Goal: Register for event/course

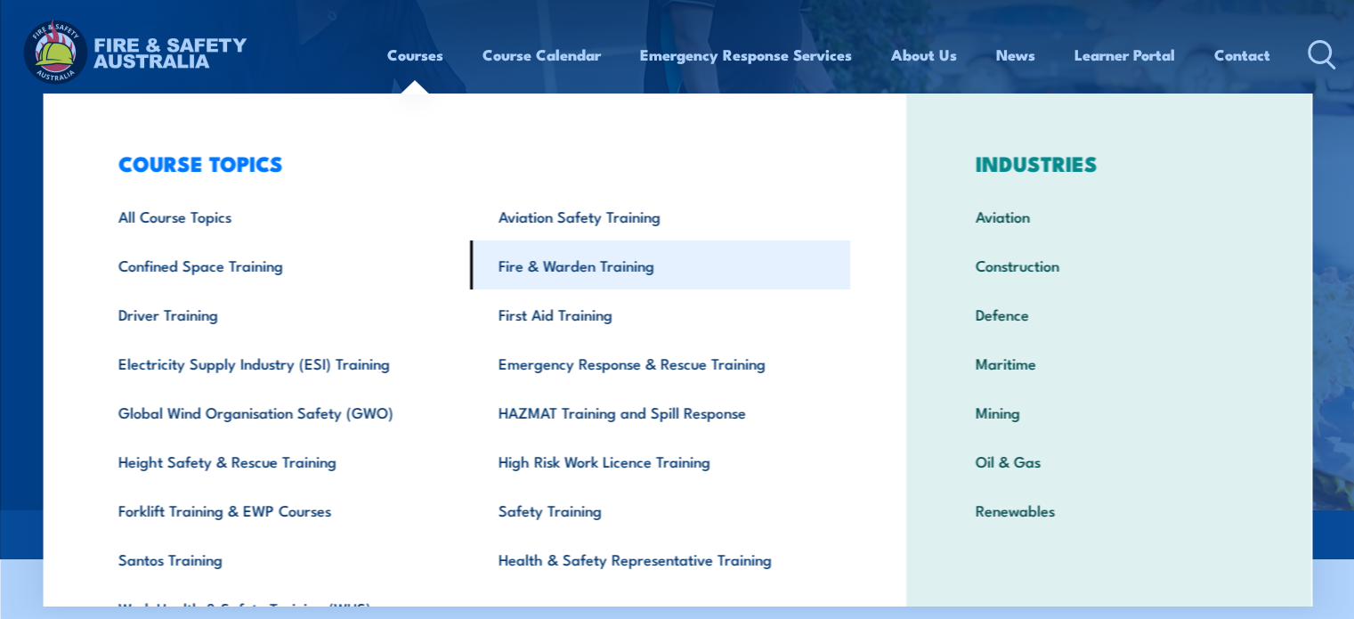
click at [581, 259] on link "Fire & Warden Training" at bounding box center [660, 264] width 380 height 49
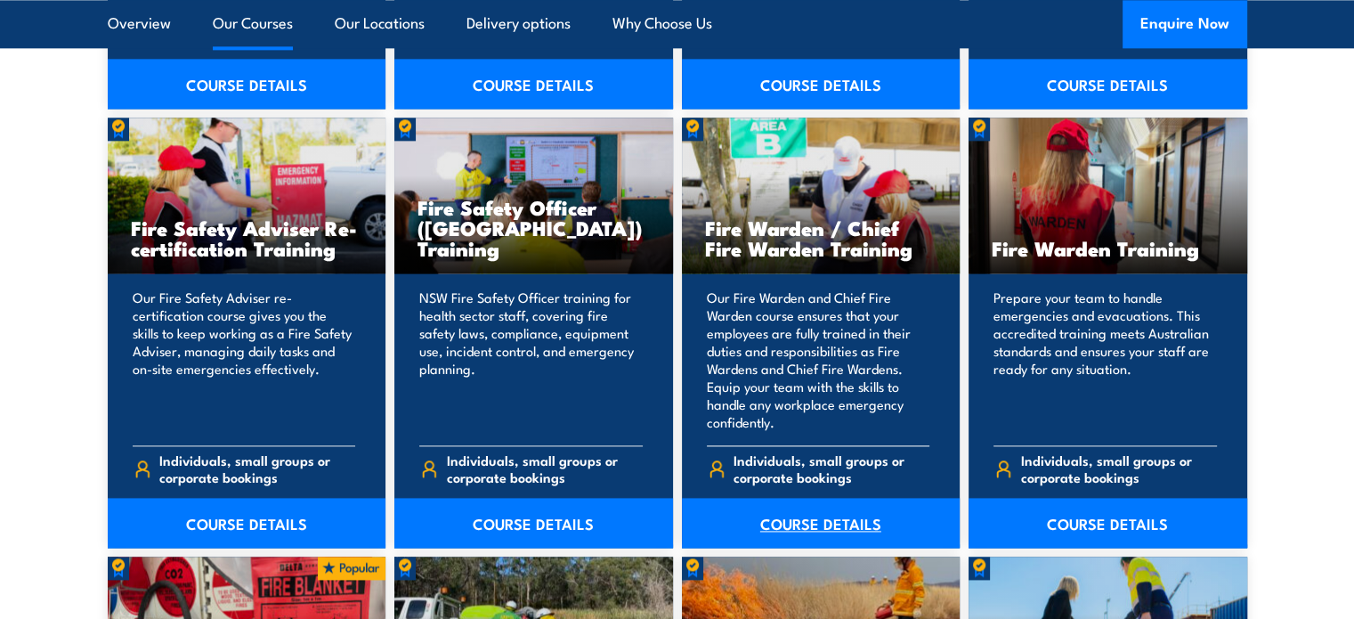
scroll to position [2310, 0]
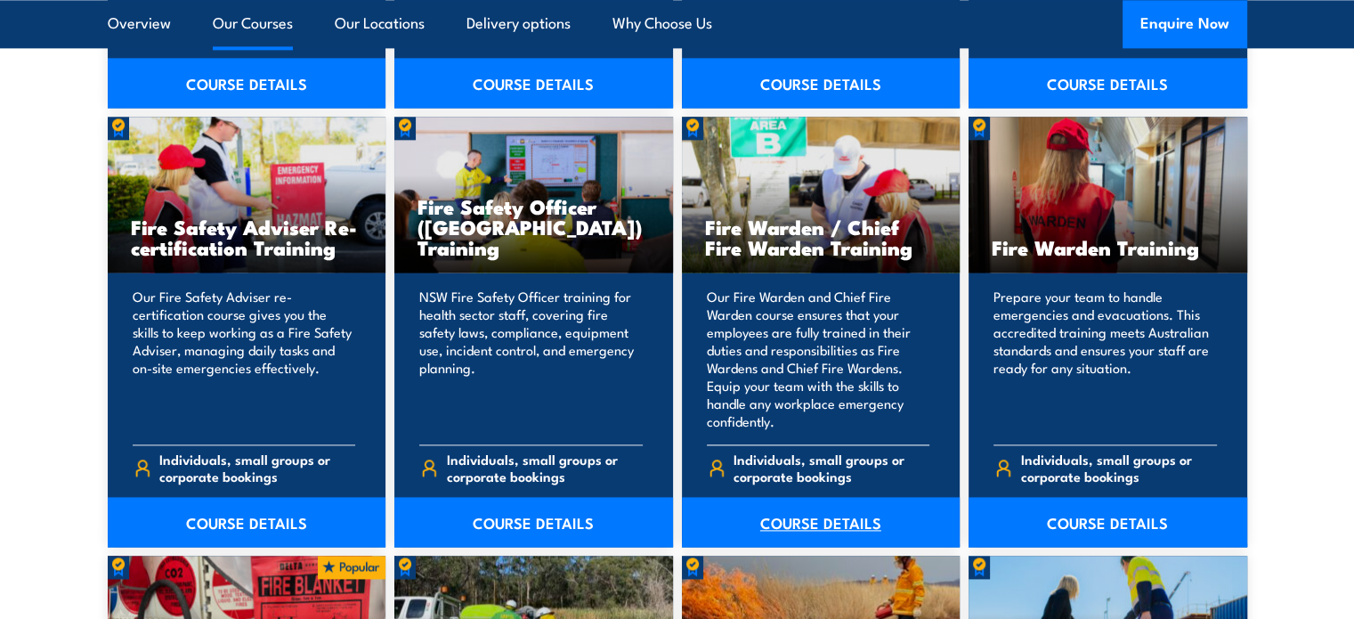
click at [812, 538] on link "COURSE DETAILS" at bounding box center [821, 522] width 279 height 50
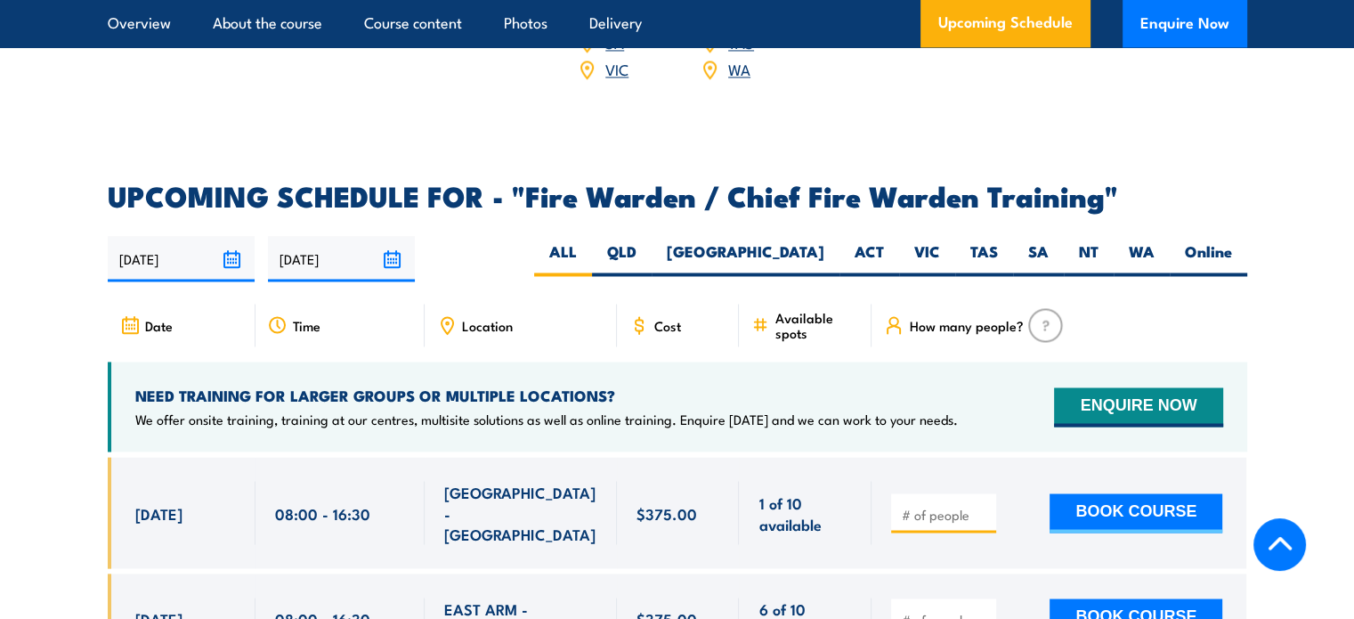
scroll to position [2945, 0]
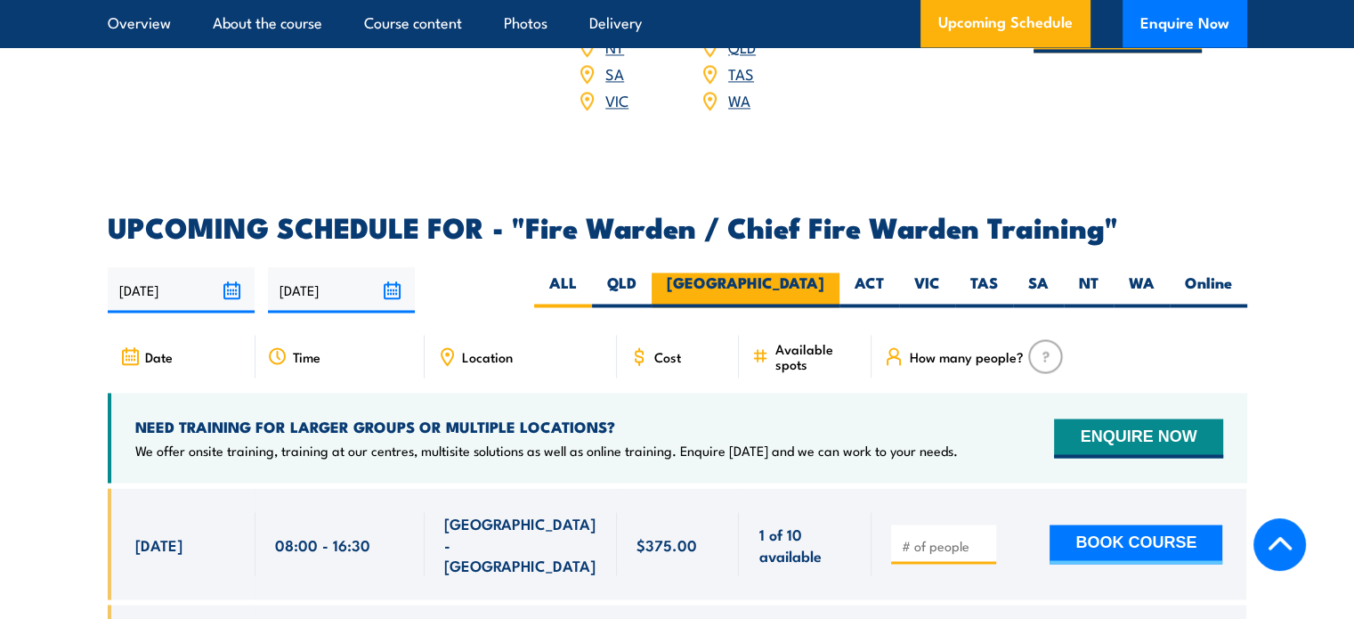
click at [781, 281] on label "[GEOGRAPHIC_DATA]" at bounding box center [746, 289] width 188 height 35
click at [824, 281] on input "[GEOGRAPHIC_DATA]" at bounding box center [830, 278] width 12 height 12
radio input "true"
click at [781, 281] on label "[GEOGRAPHIC_DATA]" at bounding box center [746, 289] width 188 height 35
click at [824, 281] on input "[GEOGRAPHIC_DATA]" at bounding box center [830, 278] width 12 height 12
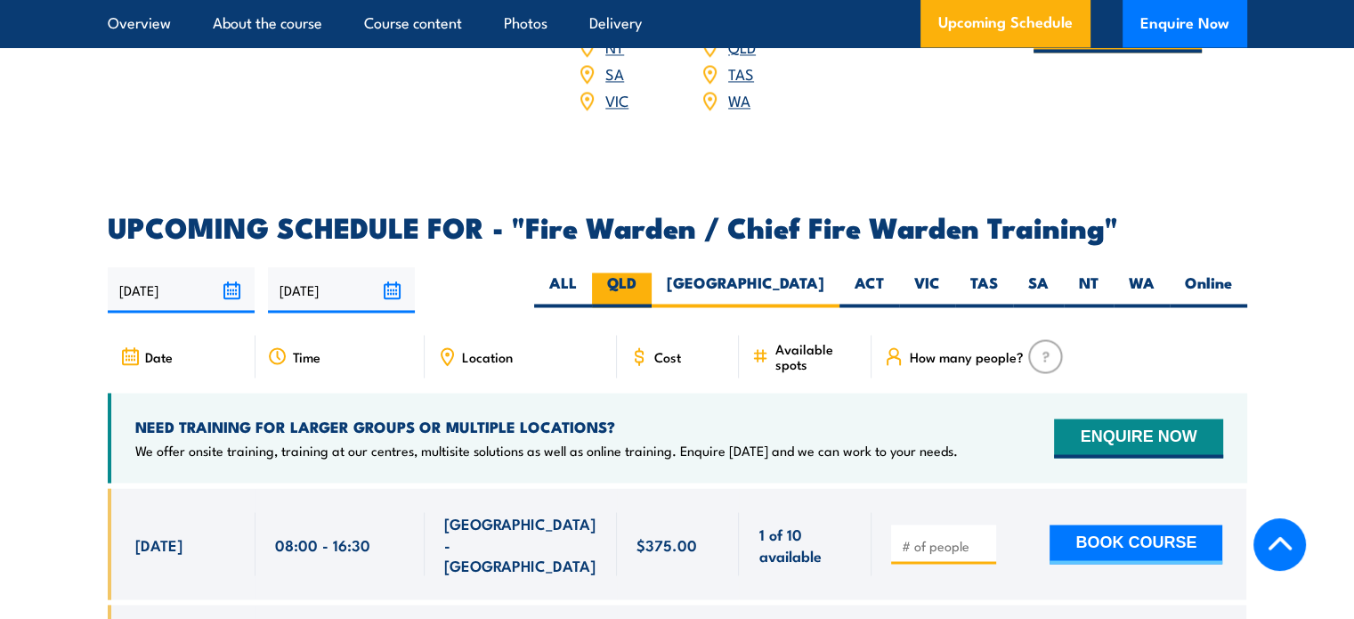
click at [652, 280] on label "QLD" at bounding box center [622, 289] width 60 height 35
click at [648, 280] on input "QLD" at bounding box center [642, 278] width 12 height 12
radio input "true"
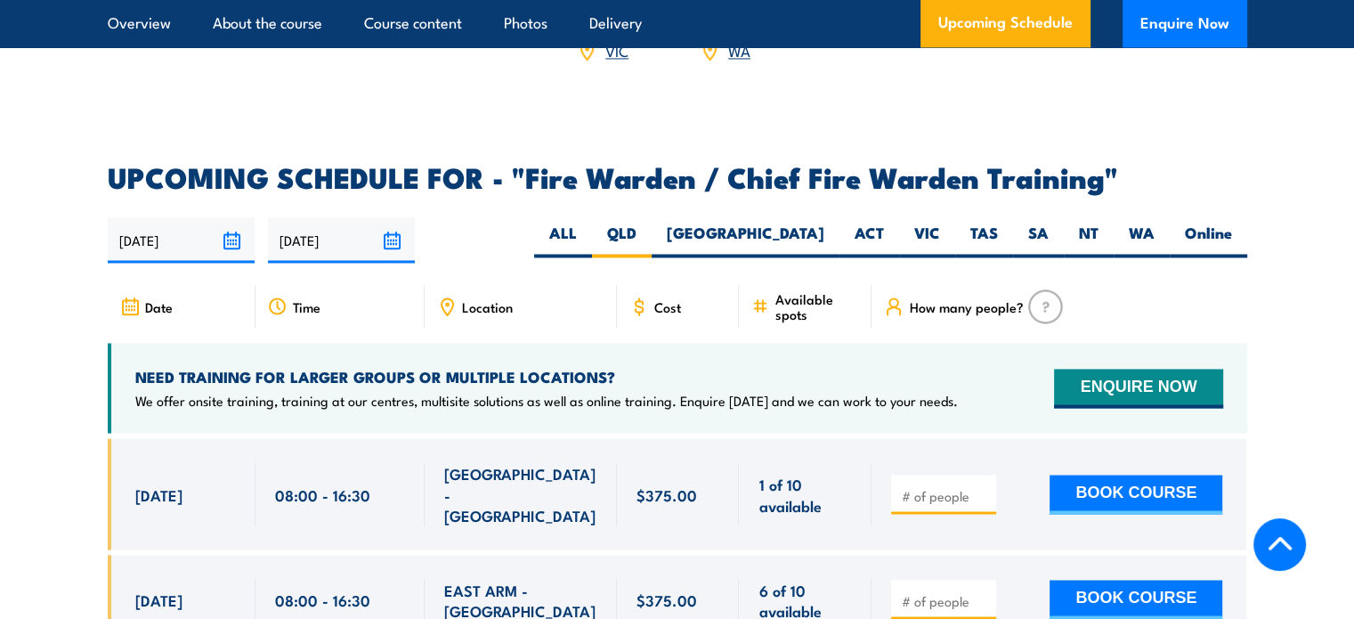
scroll to position [3034, 0]
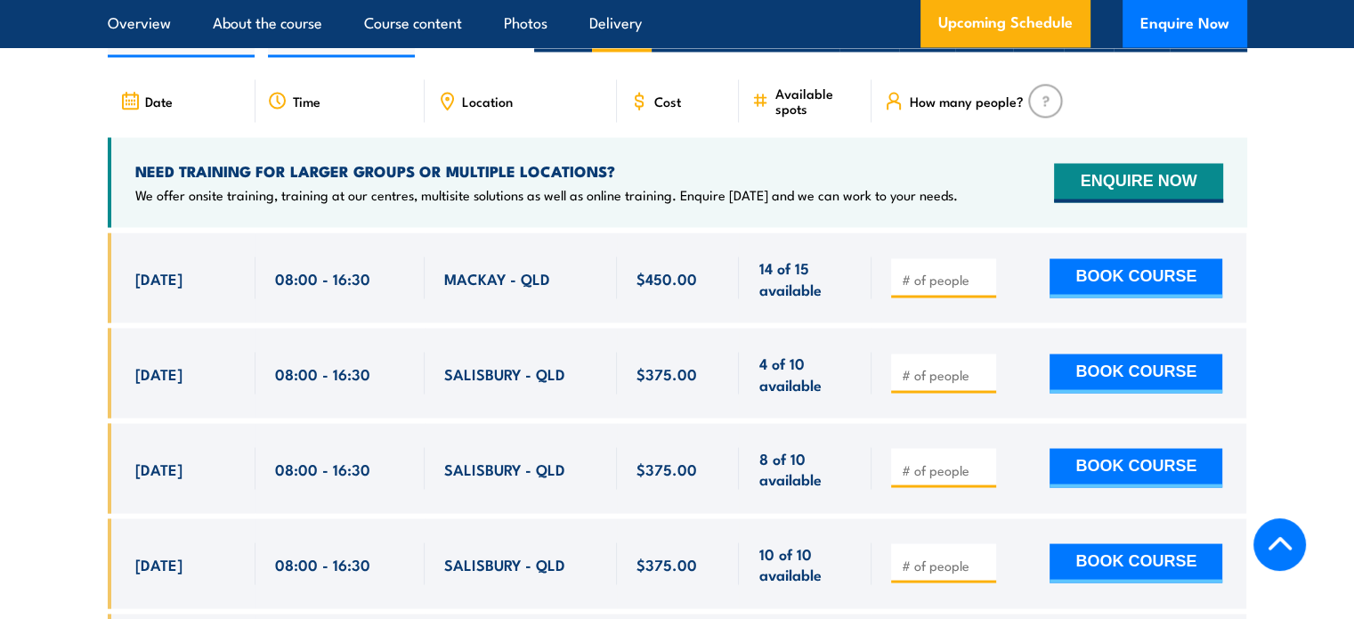
scroll to position [3241, 0]
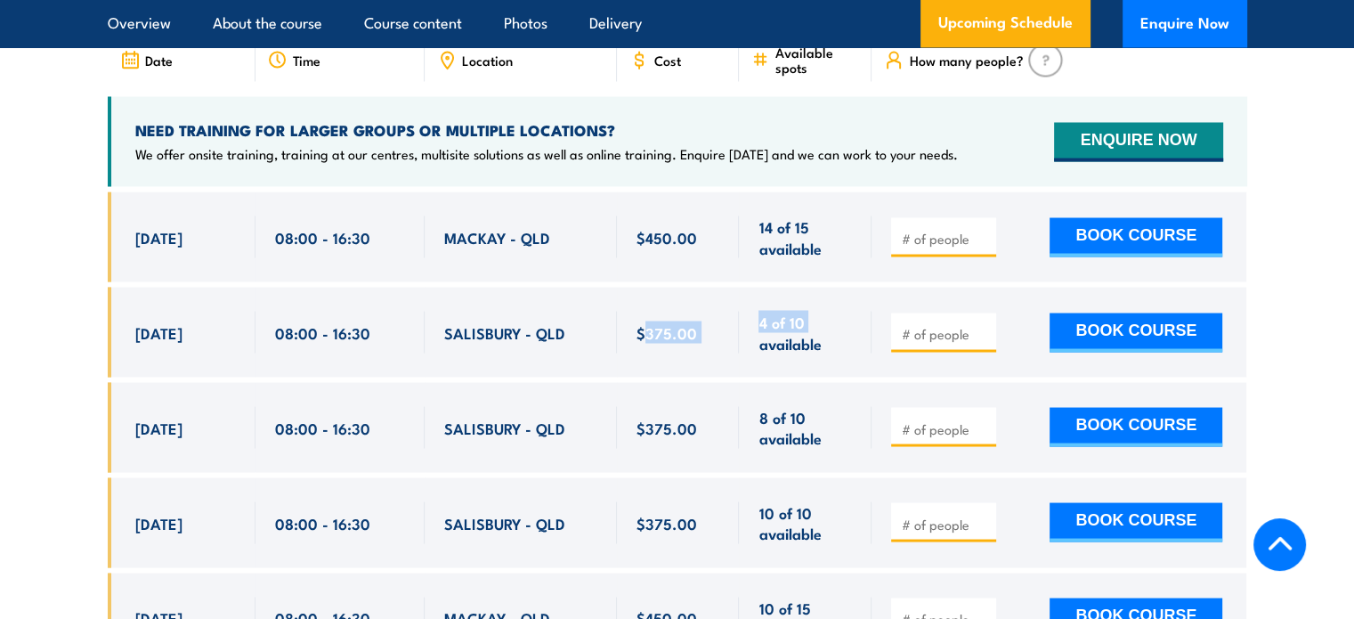
drag, startPoint x: 693, startPoint y: 333, endPoint x: 762, endPoint y: 333, distance: 69.4
click at [762, 333] on div "10 Oct, 2025, 08:00 - 08:00" at bounding box center [677, 332] width 1139 height 90
click at [1275, 276] on section "UPCOMING SCHEDULE FOR - "Fire Warden / Chief Fire Warden Training" 28/09/2025 2…" at bounding box center [677, 551] width 1354 height 1268
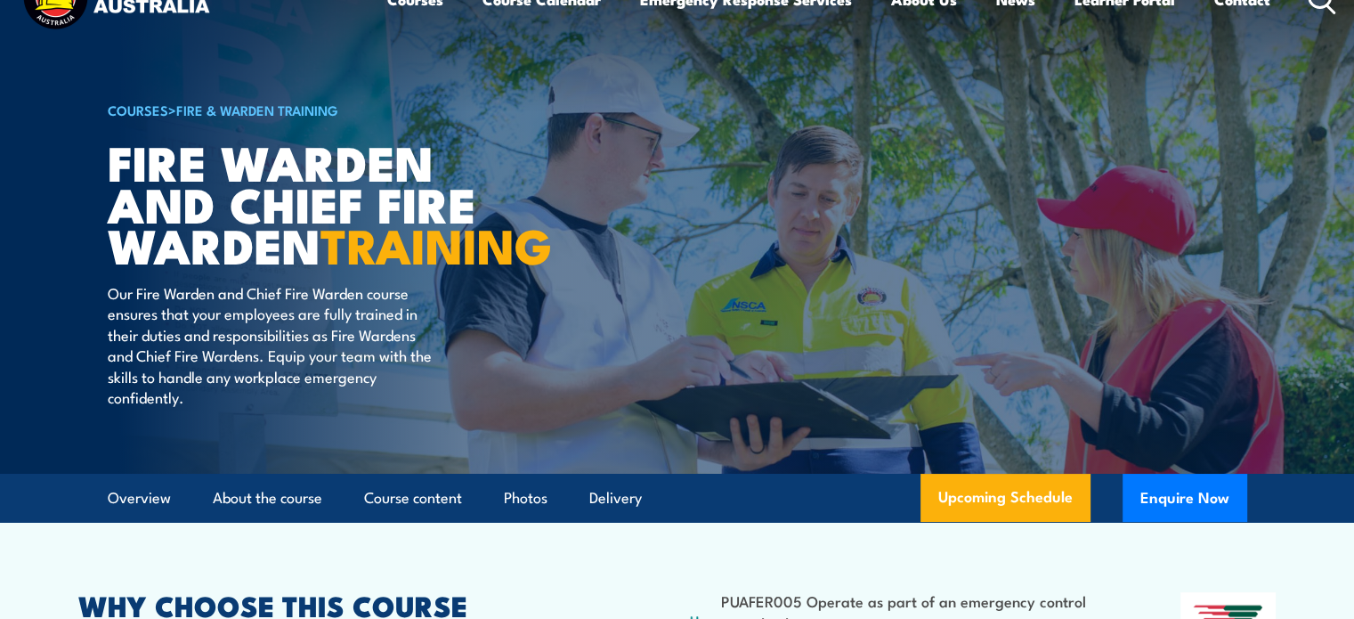
scroll to position [0, 0]
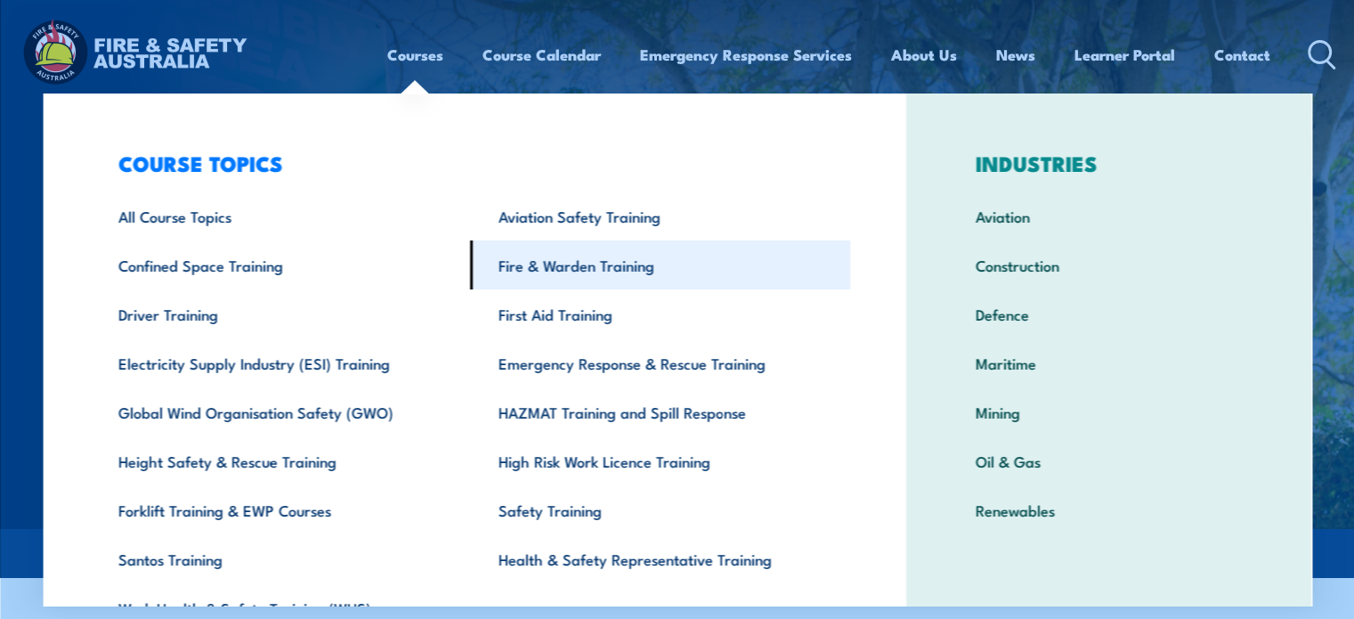
click at [555, 268] on link "Fire & Warden Training" at bounding box center [660, 264] width 380 height 49
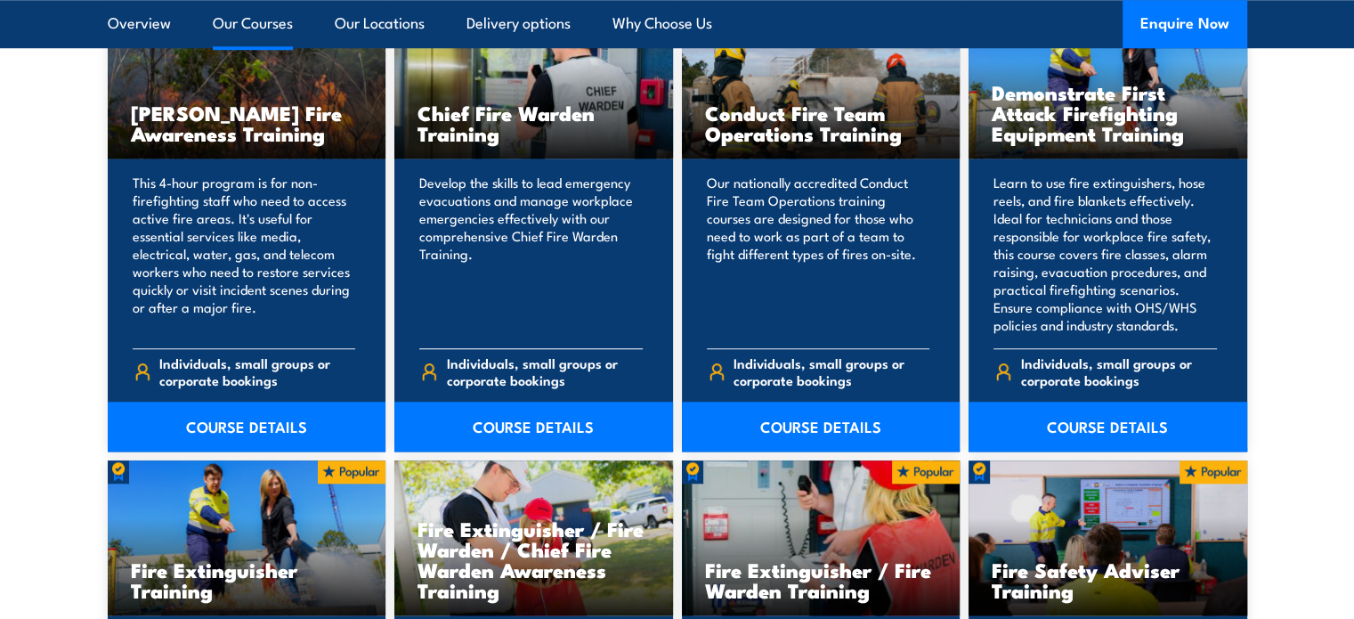
scroll to position [1424, 0]
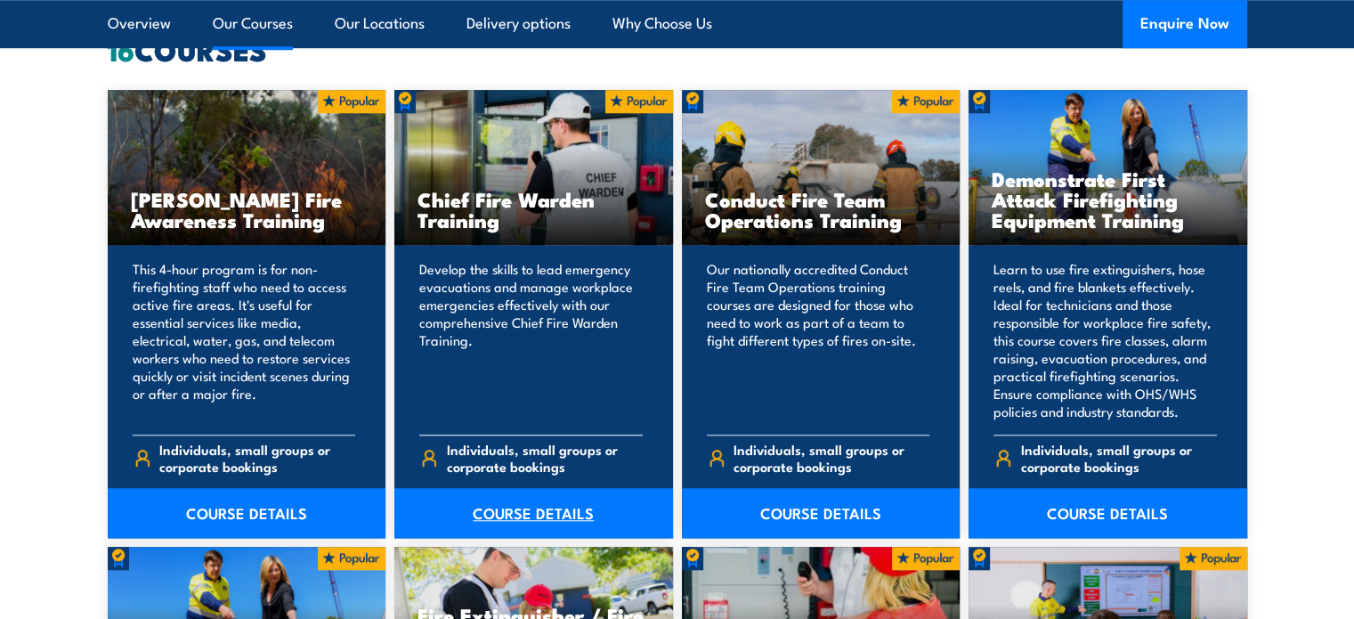
click at [563, 507] on link "COURSE DETAILS" at bounding box center [533, 513] width 279 height 50
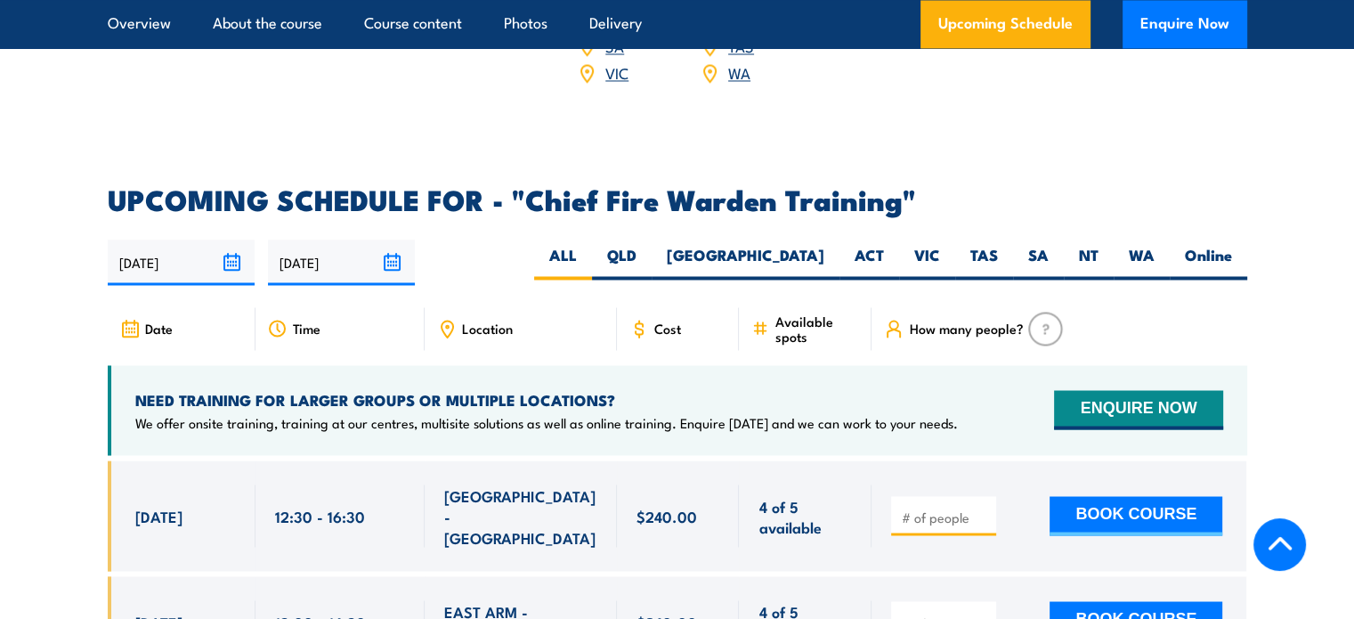
scroll to position [3116, 0]
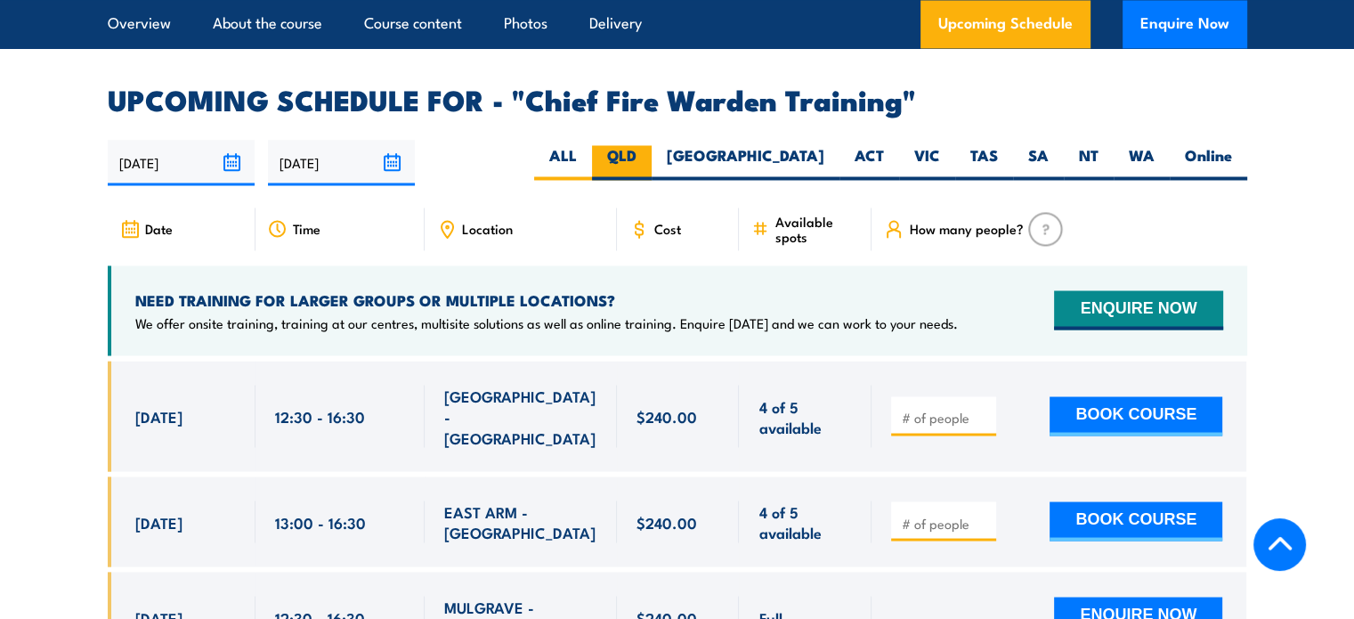
click at [652, 145] on label "QLD" at bounding box center [622, 162] width 60 height 35
click at [648, 145] on input "QLD" at bounding box center [642, 151] width 12 height 12
radio input "true"
